Goal: Communication & Community: Answer question/provide support

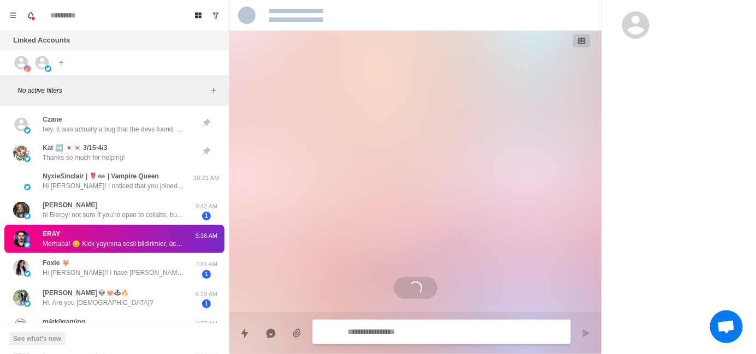
scroll to position [55, 0]
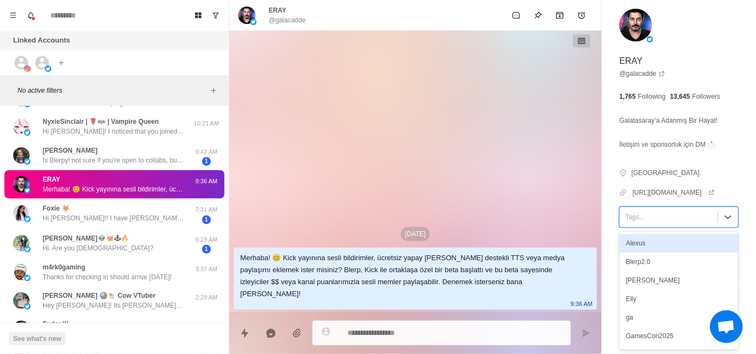
click at [638, 218] on div at bounding box center [668, 217] width 87 height 12
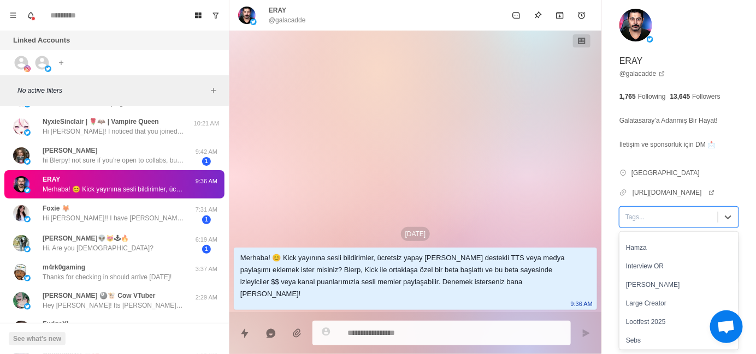
scroll to position [109, 0]
click at [643, 287] on div "[PERSON_NAME]" at bounding box center [678, 283] width 119 height 19
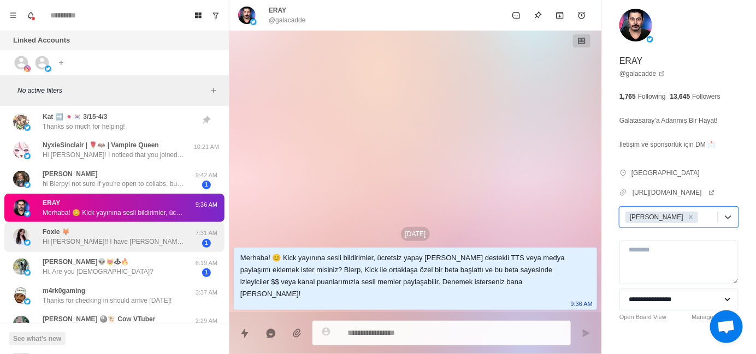
scroll to position [0, 0]
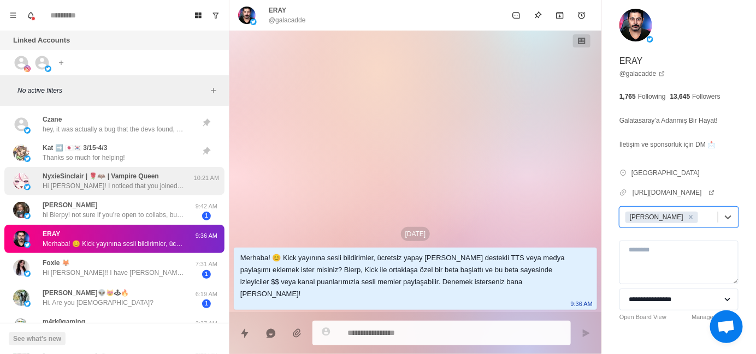
click at [134, 183] on p "Hi [PERSON_NAME]! I noticed that you joined Blerp very recently, I'm Sebs and I…" at bounding box center [114, 186] width 142 height 10
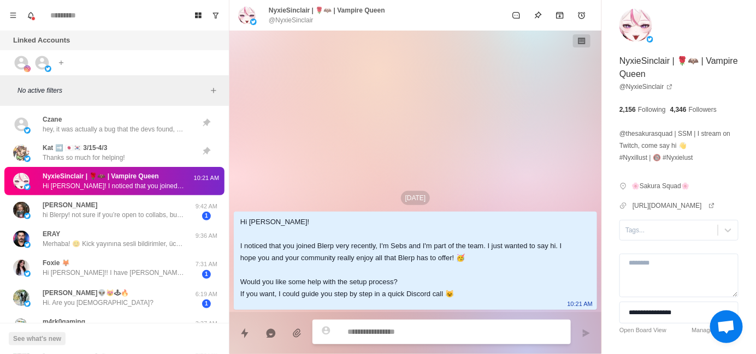
click at [367, 165] on div "[DATE] Hi Nyxie! I noticed that you joined Blerp very recently, I'm Sebs and I'…" at bounding box center [415, 172] width 372 height 282
click at [338, 115] on div "[DATE] Hi Nyxie! I noticed that you joined Blerp very recently, I'm Sebs and I'…" at bounding box center [415, 172] width 372 height 282
click at [338, 114] on div "[DATE] Hi Nyxie! I noticed that you joined Blerp very recently, I'm Sebs and I'…" at bounding box center [415, 172] width 372 height 282
click at [338, 119] on div "[DATE] Hi Nyxie! I noticed that you joined Blerp very recently, I'm Sebs and I'…" at bounding box center [415, 172] width 372 height 282
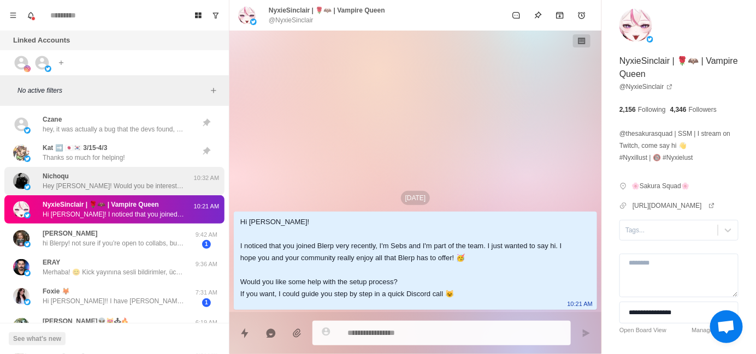
click at [123, 179] on div "Nichoqu Hey [PERSON_NAME]! Would you be interested in adding sound alerts, free…" at bounding box center [114, 181] width 142 height 20
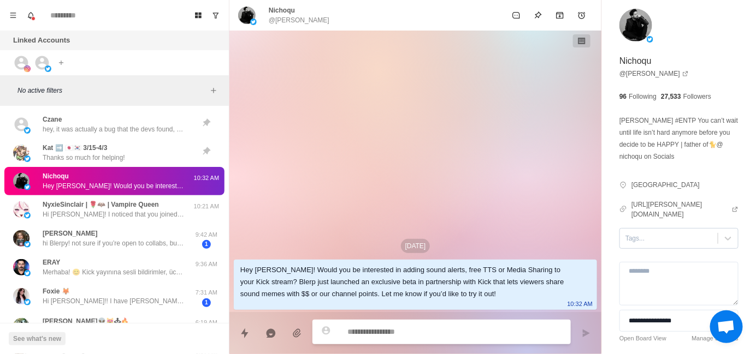
click at [655, 234] on div at bounding box center [668, 239] width 87 height 12
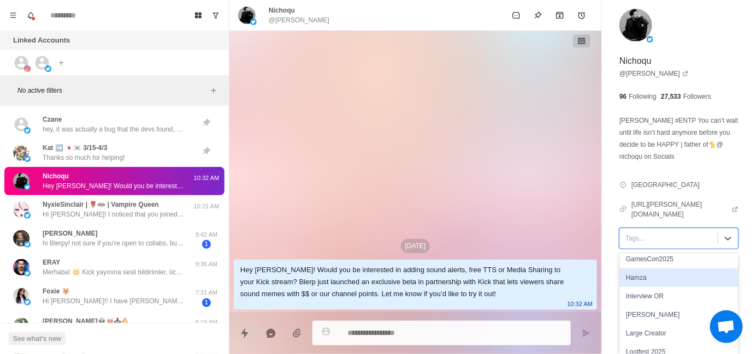
scroll to position [109, 0]
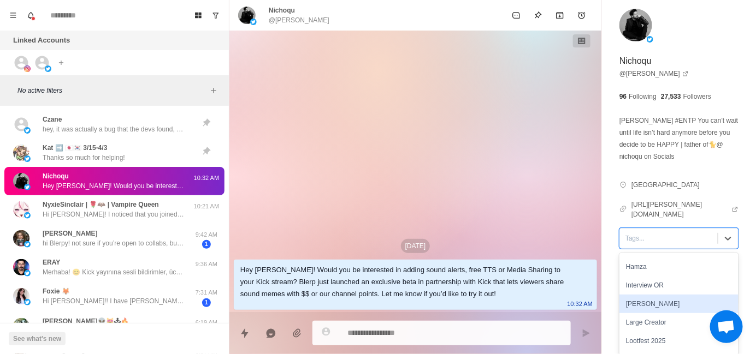
click at [658, 295] on div "[PERSON_NAME]" at bounding box center [678, 304] width 119 height 19
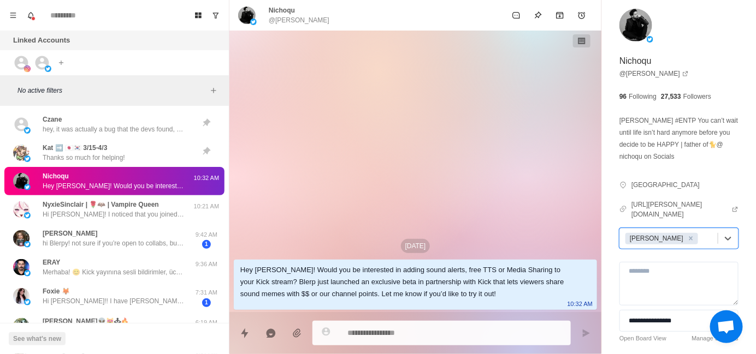
click at [384, 171] on div "[DATE] Hey [PERSON_NAME]! Would you be interested in adding sound alerts, free …" at bounding box center [415, 172] width 372 height 282
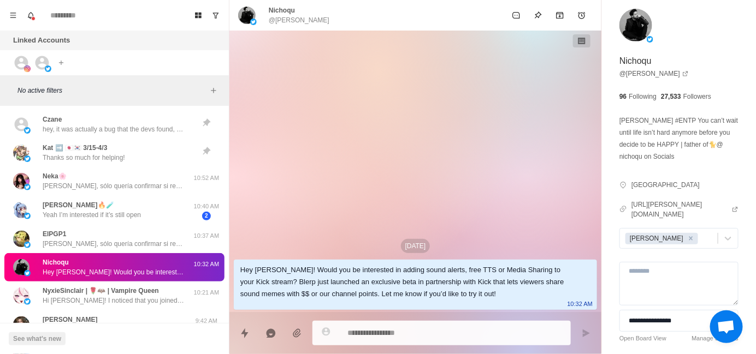
type textarea "*"
